Goal: Task Accomplishment & Management: Complete application form

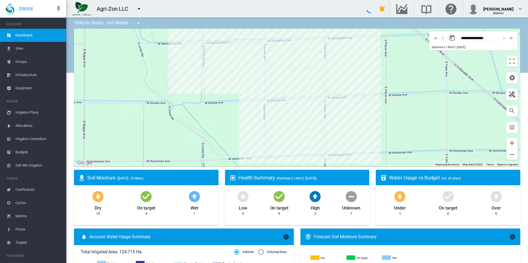
click at [138, 11] on md-icon "icon-menu-down" at bounding box center [139, 9] width 7 height 7
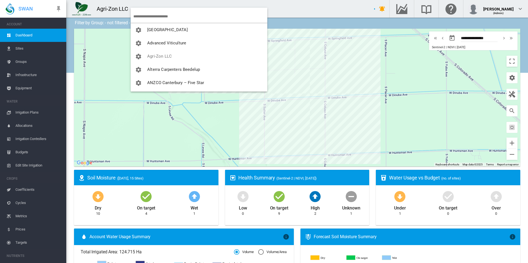
click at [167, 20] on input "search" at bounding box center [200, 16] width 134 height 13
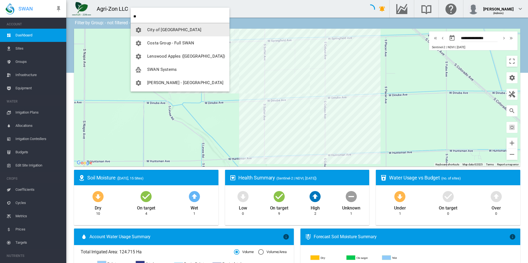
type input "**"
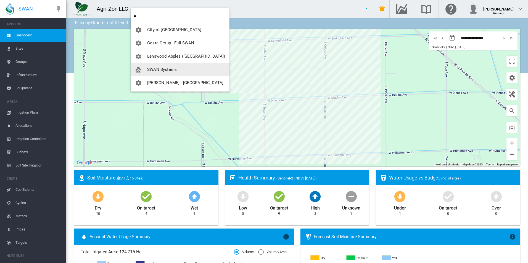
click at [174, 68] on span "SWAN Systems" at bounding box center [162, 69] width 30 height 5
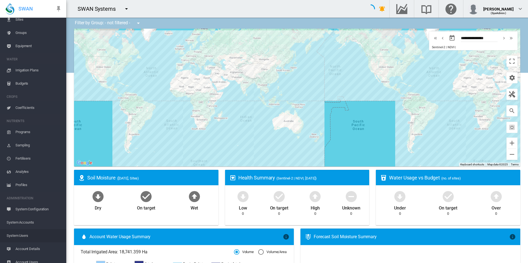
scroll to position [48, 0]
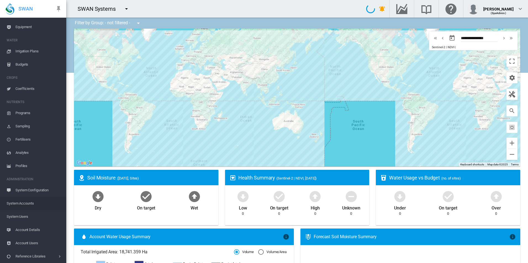
click at [38, 206] on span "System Accounts" at bounding box center [34, 203] width 55 height 13
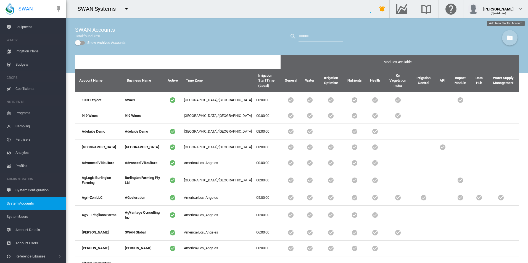
click at [502, 36] on button "Add New SWAN Account" at bounding box center [509, 37] width 15 height 15
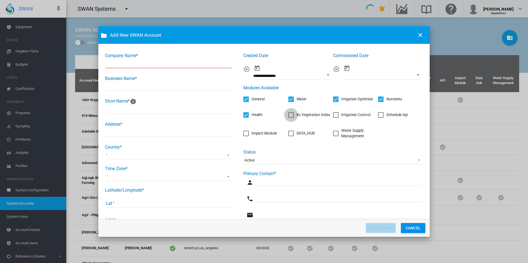
click at [289, 117] on div "Kc Vegetation Index" at bounding box center [291, 115] width 6 height 6
click at [333, 117] on div "Irrigation Control" at bounding box center [336, 115] width 6 height 6
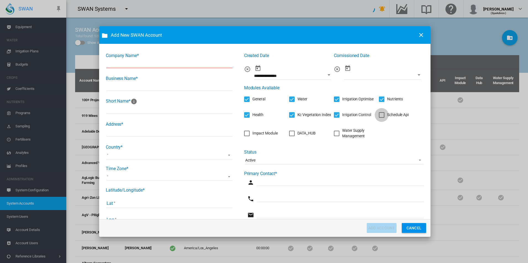
click at [379, 117] on div "Schedule Api" at bounding box center [382, 115] width 6 height 6
click at [247, 135] on div "Impact Module" at bounding box center [247, 134] width 6 height 6
click at [297, 134] on div "DATA_HUB" at bounding box center [306, 134] width 18 height 6
click at [343, 135] on div "Water Supply Management" at bounding box center [360, 133] width 37 height 11
click at [166, 204] on input "Lat" at bounding box center [169, 204] width 126 height 8
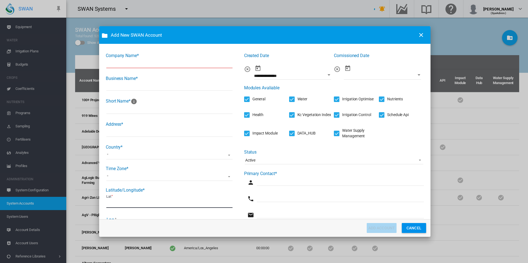
scroll to position [83, 0]
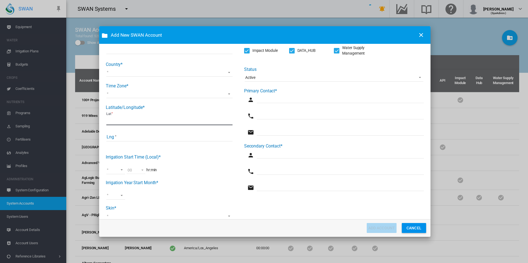
type input "*****"
click at [184, 134] on input "Lng" at bounding box center [169, 137] width 126 height 8
type input "*"
drag, startPoint x: 156, startPoint y: 121, endPoint x: 32, endPoint y: 100, distance: 125.7
click at [32, 100] on div "Add New SWAN Account Company Name* Business Name* Short Name* Address* Country*…" at bounding box center [264, 131] width 528 height 263
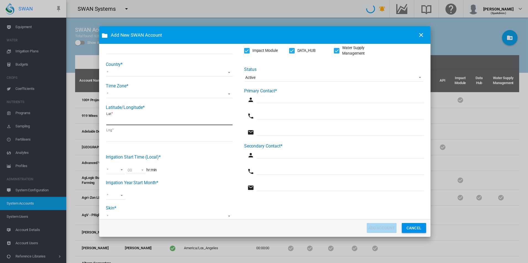
type input "**"
click at [116, 170] on md-select "00 01 02 03 04 05 06 07 08 09 10 11 12 13 14 15 16 17 18 19 20 21 22 23" at bounding box center [115, 170] width 19 height 8
click at [116, 170] on md-option "00" at bounding box center [121, 170] width 38 height 13
click at [115, 200] on md-select "Jan Feb Mar Apr May Jun [DATE] Aug Sept Oct Nov Dec" at bounding box center [115, 196] width 19 height 8
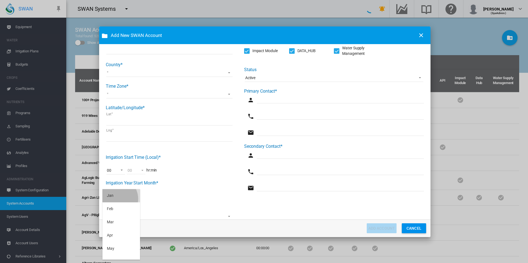
click at [115, 199] on md-option "Jan" at bounding box center [121, 195] width 38 height 13
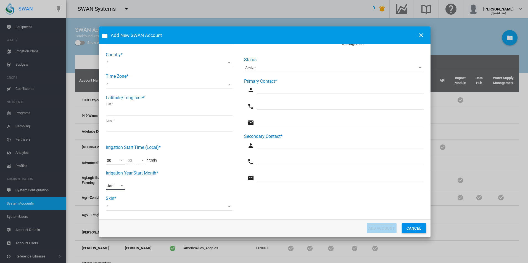
scroll to position [97, 0]
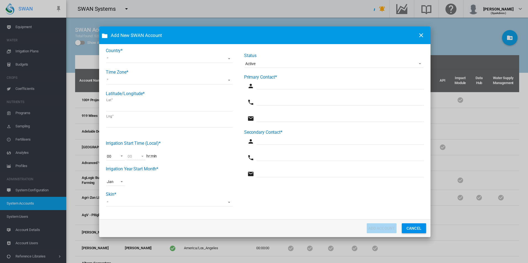
click at [141, 204] on md-select "Swan Precision Farming Water Logix iQ HydroSMART SA Water Matanuska" at bounding box center [169, 203] width 126 height 8
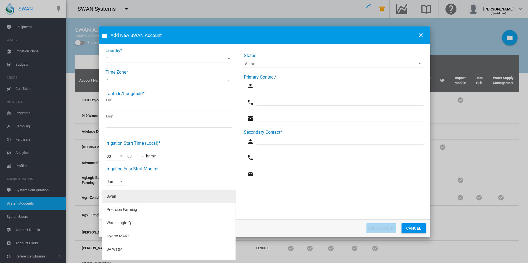
click at [142, 199] on md-option "Swan" at bounding box center [168, 196] width 133 height 13
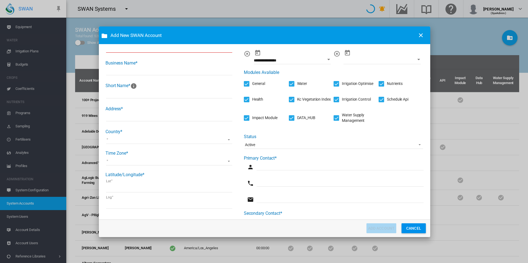
scroll to position [0, 0]
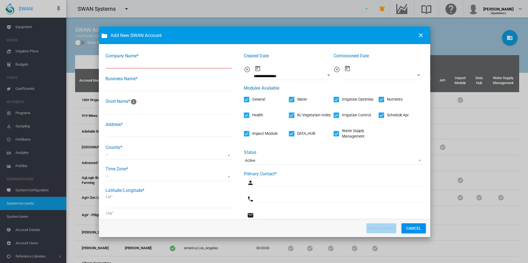
click at [164, 155] on md-select "[GEOGRAPHIC_DATA] [GEOGRAPHIC_DATA] [GEOGRAPHIC_DATA] [US_STATE] [GEOGRAPHIC_DA…" at bounding box center [169, 156] width 126 height 8
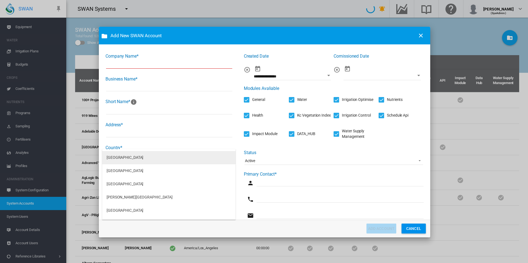
scroll to position [1187, 0]
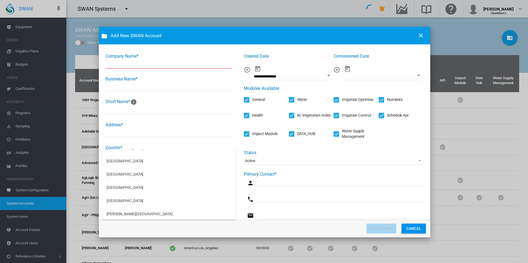
click at [214, 139] on md-backdrop at bounding box center [264, 131] width 528 height 263
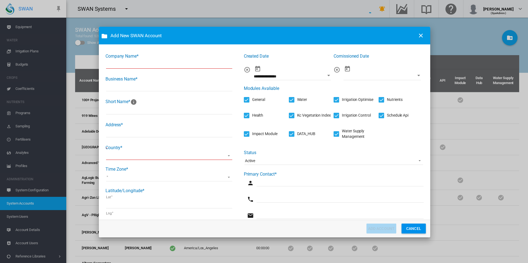
click at [169, 178] on md-select "[GEOGRAPHIC_DATA]/[GEOGRAPHIC_DATA] [GEOGRAPHIC_DATA]/[GEOGRAPHIC_DATA] [GEOGRA…" at bounding box center [169, 177] width 126 height 8
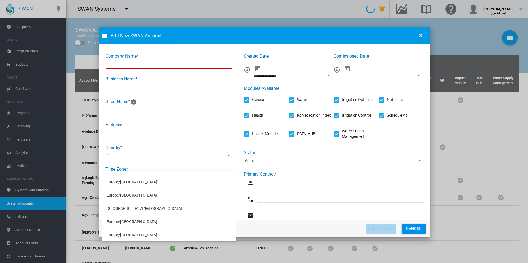
scroll to position [4528, 0]
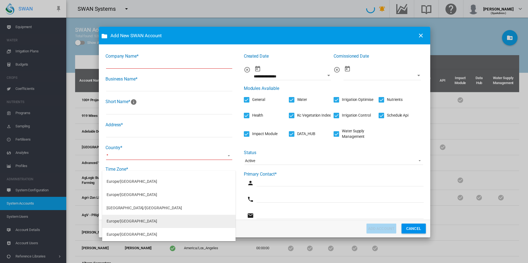
click at [152, 218] on md-option "Europe/[GEOGRAPHIC_DATA]" at bounding box center [168, 221] width 133 height 13
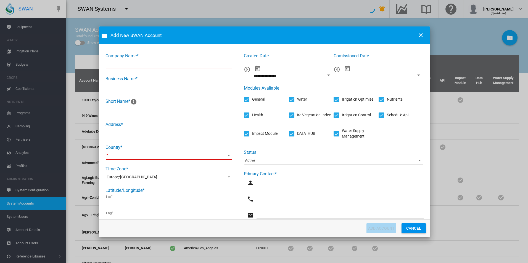
click at [163, 159] on md-select "Company Name* ..." at bounding box center [169, 156] width 126 height 8
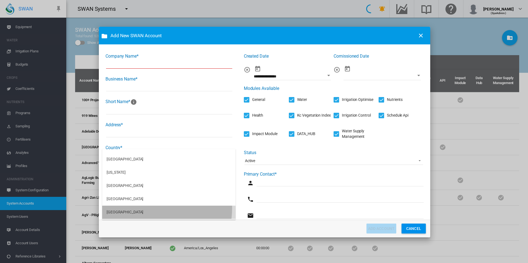
click at [143, 208] on md-option "[GEOGRAPHIC_DATA]" at bounding box center [168, 212] width 133 height 13
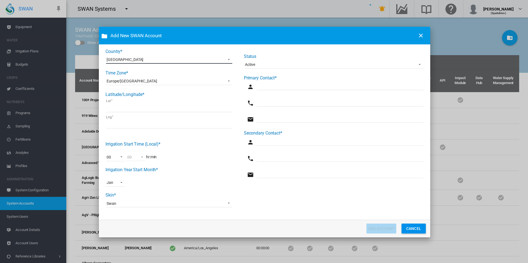
scroll to position [97, 0]
click at [287, 90] on input "Company Name* ..." at bounding box center [339, 85] width 167 height 8
type input "*****"
click at [283, 102] on input "Company Name* ..." at bounding box center [339, 102] width 167 height 8
type input "****"
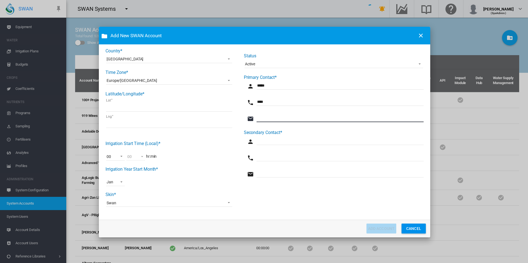
click at [280, 120] on input "Company Name* ..." at bounding box center [339, 118] width 167 height 8
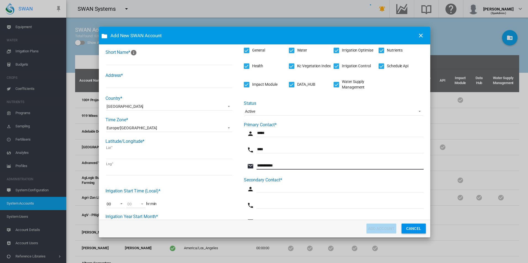
scroll to position [0, 0]
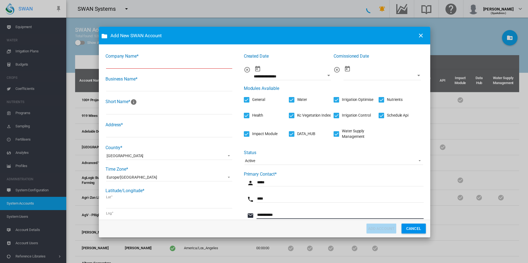
type input "**********"
click at [168, 67] on input "Company Name* ..." at bounding box center [169, 64] width 126 height 8
type input "**********"
click at [137, 91] on input "Company Name* ..." at bounding box center [169, 87] width 126 height 8
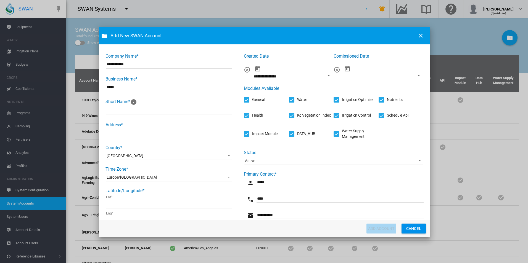
type input "*****"
click at [134, 109] on input "Company Name* ..." at bounding box center [169, 110] width 126 height 8
type input "********"
click at [133, 137] on input "Company Name* ..." at bounding box center [169, 133] width 126 height 8
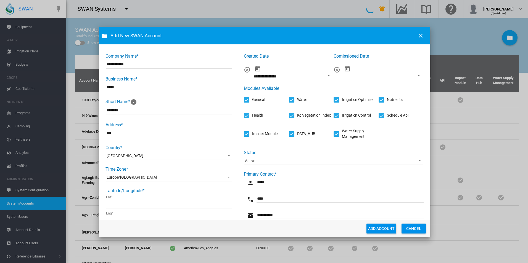
type input "***"
click at [370, 228] on button "ADD ACCOUNT" at bounding box center [381, 229] width 30 height 10
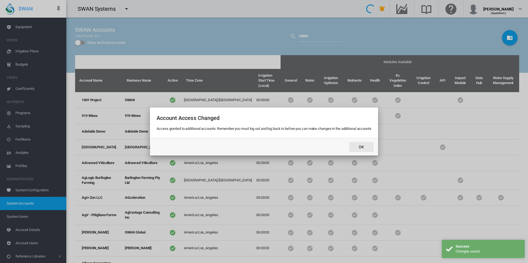
click at [370, 147] on button "OK" at bounding box center [361, 147] width 24 height 10
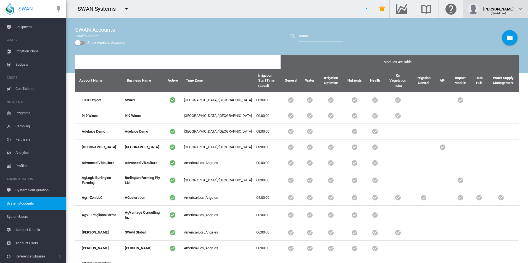
click at [479, 10] on img "button" at bounding box center [473, 8] width 11 height 11
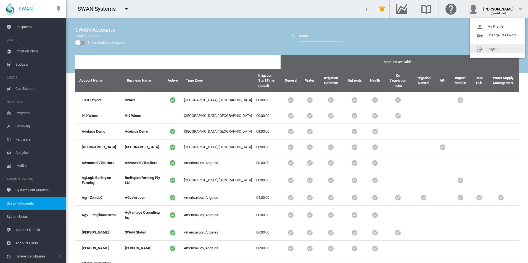
click at [478, 50] on button "Logout" at bounding box center [497, 48] width 55 height 9
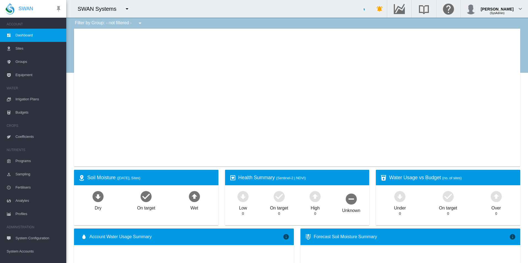
type input "**********"
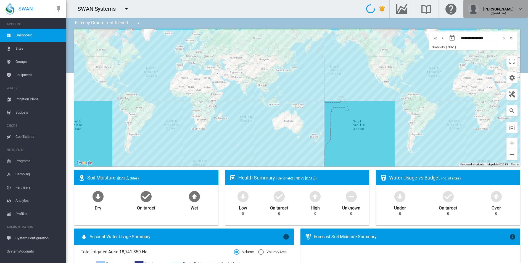
click at [515, 8] on div "[PERSON_NAME] (SysAdmin)" at bounding box center [496, 8] width 56 height 11
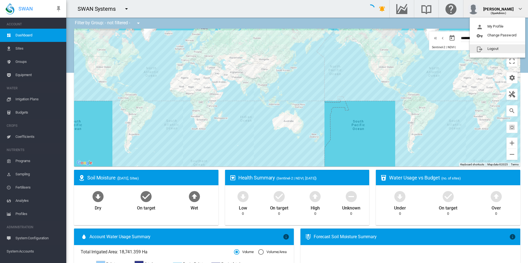
click at [491, 48] on button "Logout" at bounding box center [497, 48] width 55 height 9
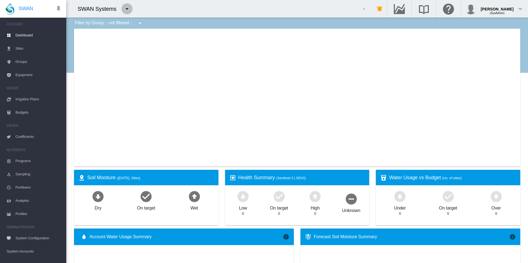
click at [127, 7] on md-icon "icon-menu-down" at bounding box center [127, 9] width 7 height 7
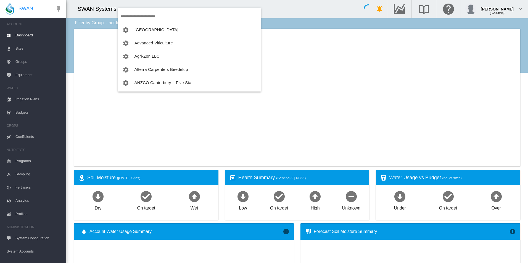
click at [130, 12] on input "search" at bounding box center [191, 16] width 140 height 13
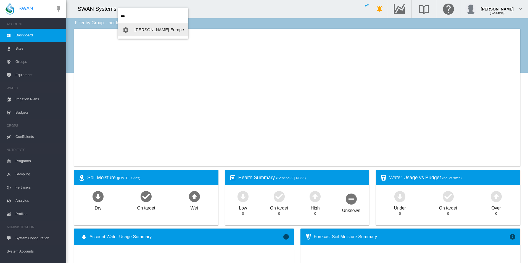
type input "***"
click at [146, 28] on span "[PERSON_NAME] Europe" at bounding box center [158, 29] width 49 height 5
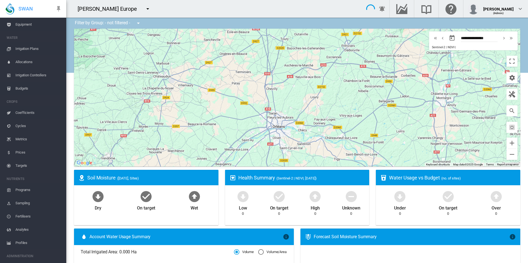
scroll to position [88, 0]
click at [38, 243] on span "Account Details" at bounding box center [38, 243] width 46 height 13
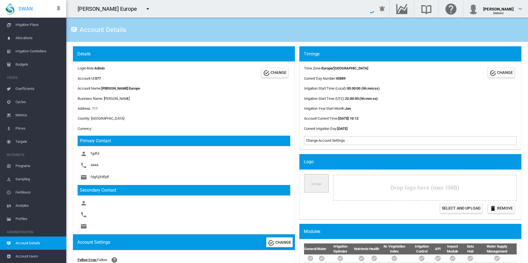
scroll to position [110, 0]
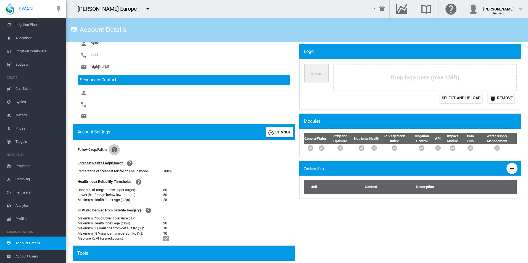
click at [117, 147] on md-icon "icon-help-circle" at bounding box center [114, 150] width 7 height 7
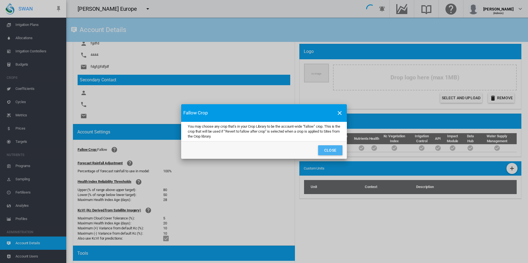
click at [335, 146] on button "Close" at bounding box center [330, 151] width 24 height 10
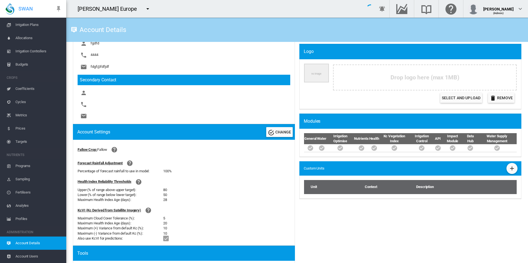
click at [33, 89] on span "Coefficients" at bounding box center [38, 88] width 46 height 13
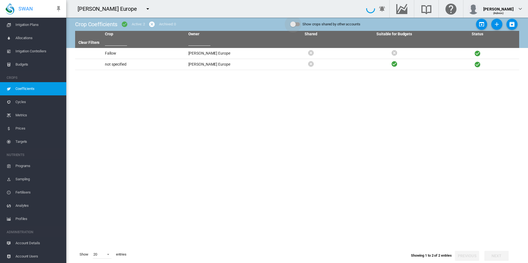
click at [292, 22] on div "Show crops shared by other accounts" at bounding box center [293, 25] width 6 height 6
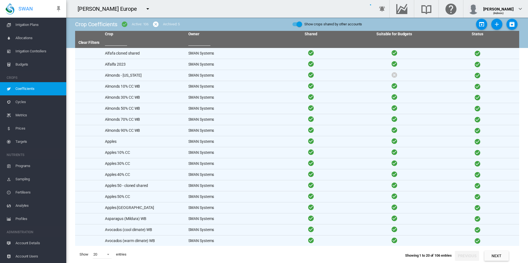
click at [292, 22] on div "Show crops shared by other accounts" at bounding box center [297, 24] width 10 height 7
